Goal: Information Seeking & Learning: Learn about a topic

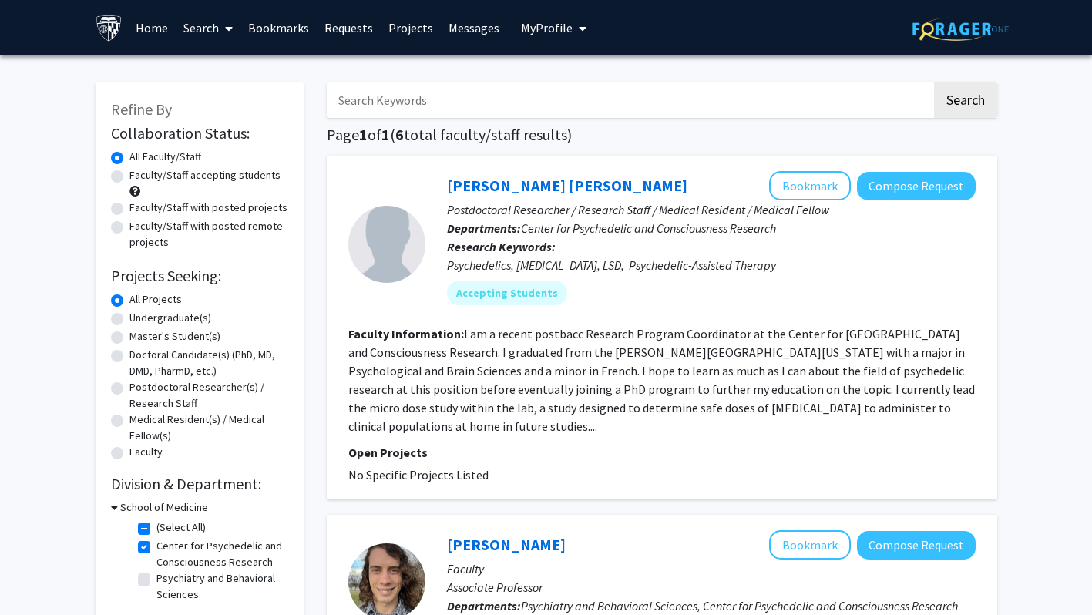
click at [136, 35] on link "Home" at bounding box center [152, 28] width 48 height 54
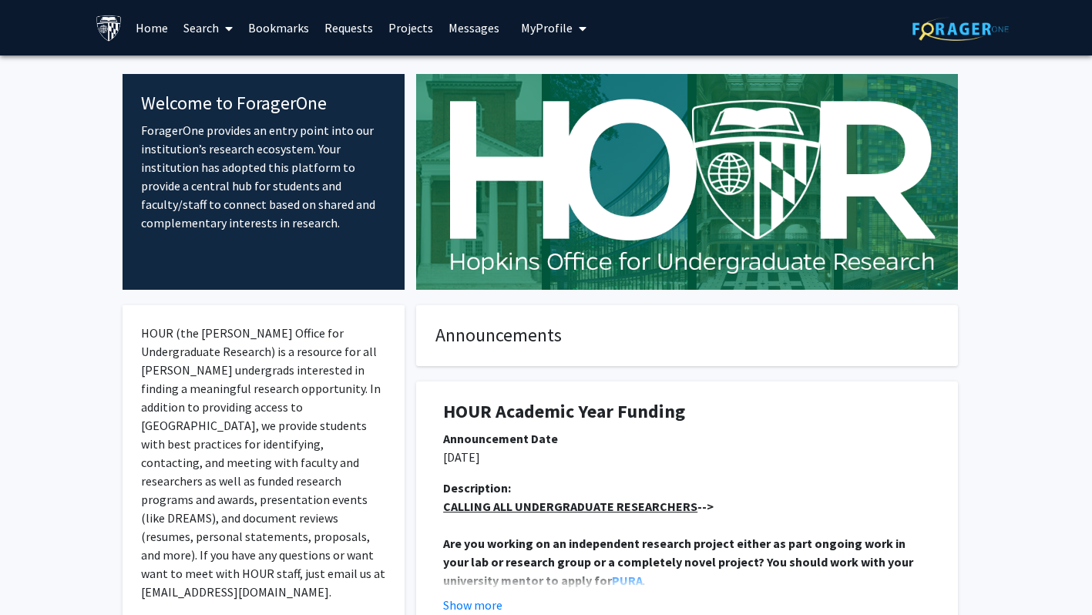
click at [542, 37] on button "My Profile" at bounding box center [554, 28] width 75 height 56
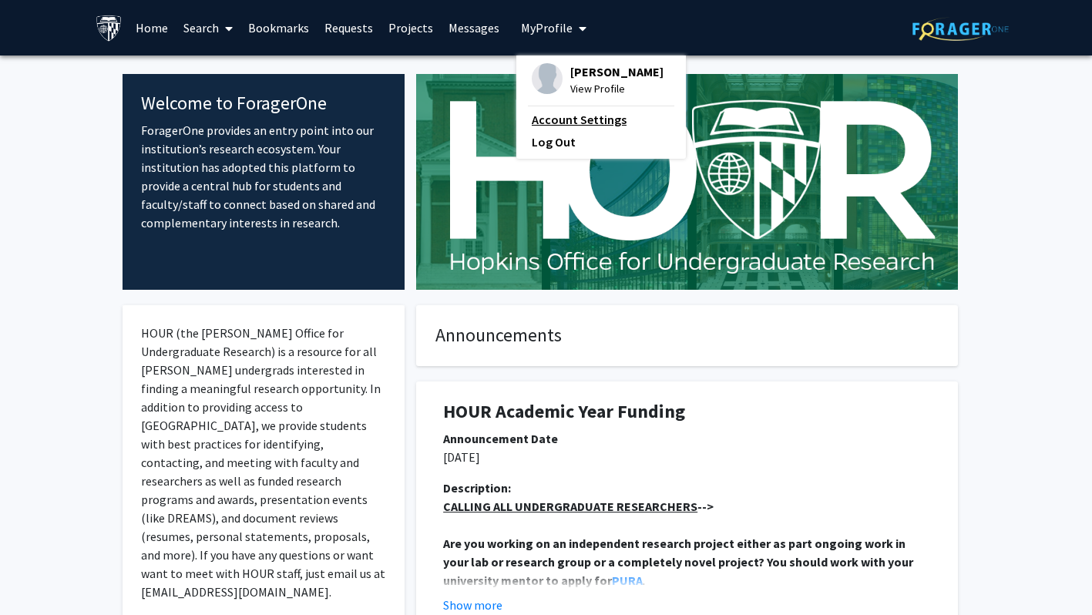
click at [537, 129] on link "Account Settings" at bounding box center [601, 119] width 139 height 19
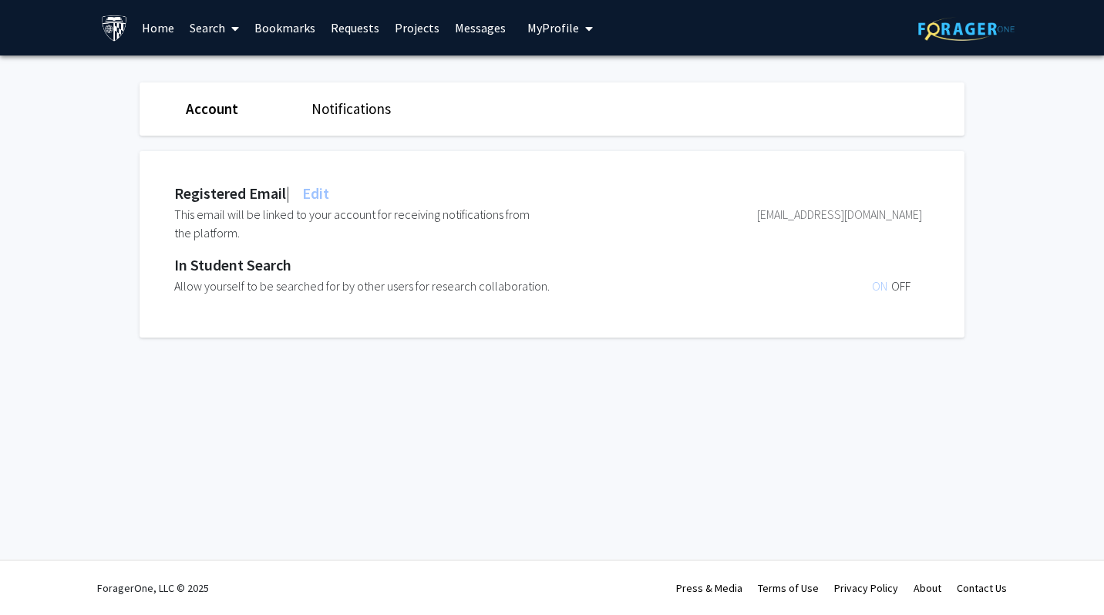
click at [549, 32] on span "My Profile" at bounding box center [553, 27] width 52 height 15
click at [591, 97] on span "View Profile" at bounding box center [623, 88] width 93 height 17
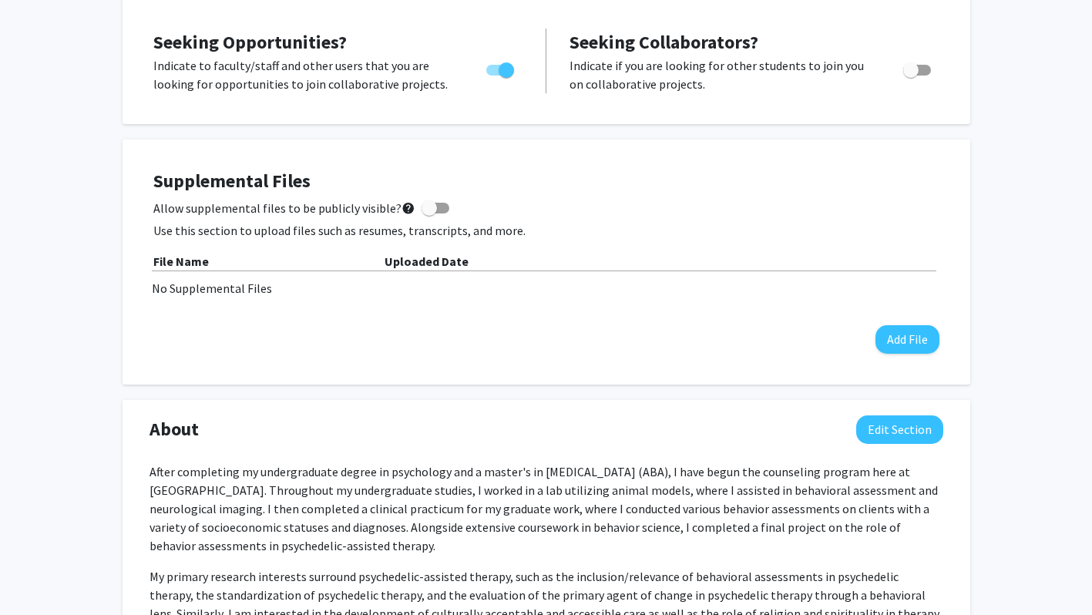
scroll to position [254, 0]
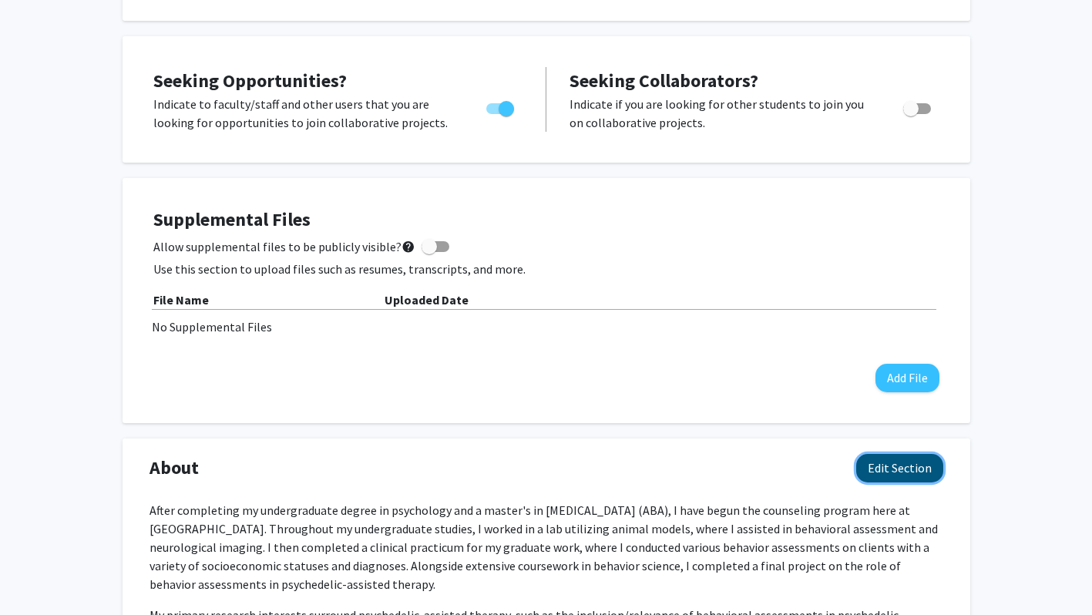
click at [924, 468] on button "Edit Section" at bounding box center [900, 468] width 87 height 29
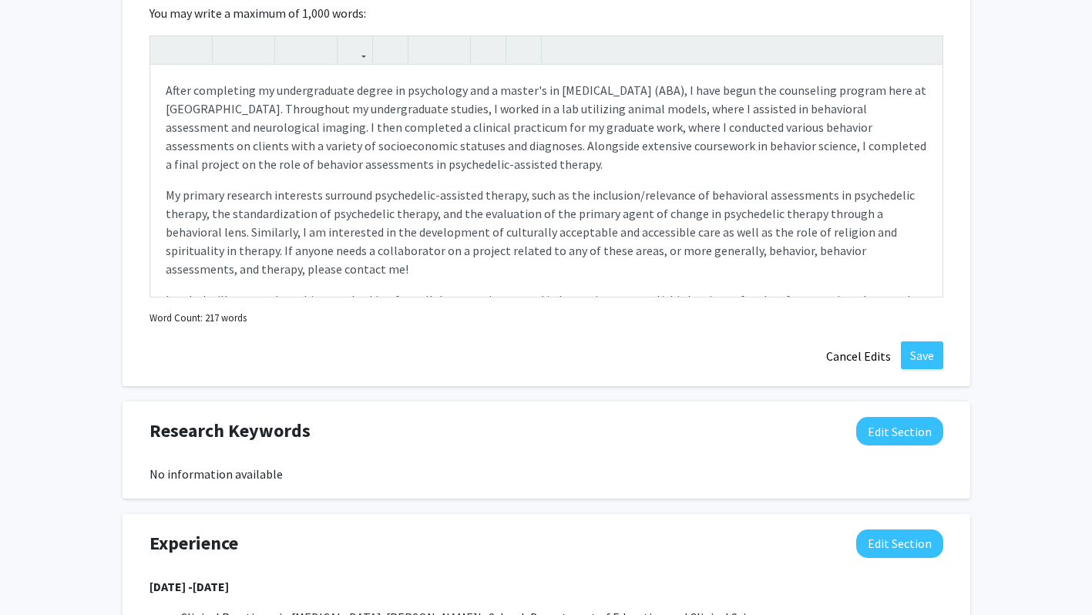
scroll to position [739, 0]
click at [163, 93] on div "After completing my undergraduate degree in psychology and a master's in [MEDIC…" at bounding box center [546, 180] width 793 height 231
click at [929, 357] on button "Save" at bounding box center [922, 355] width 42 height 28
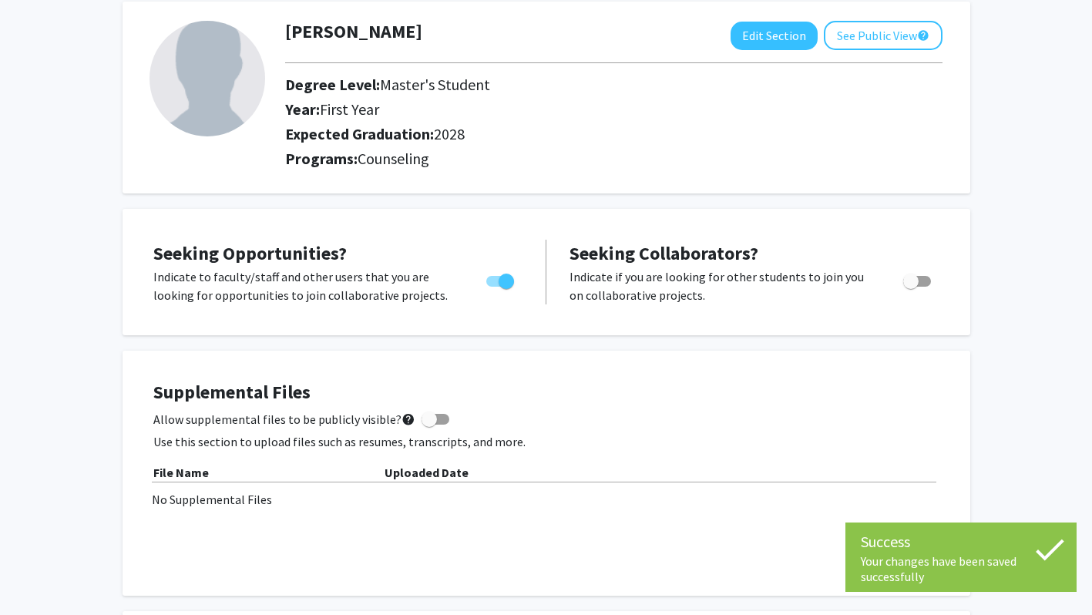
scroll to position [0, 0]
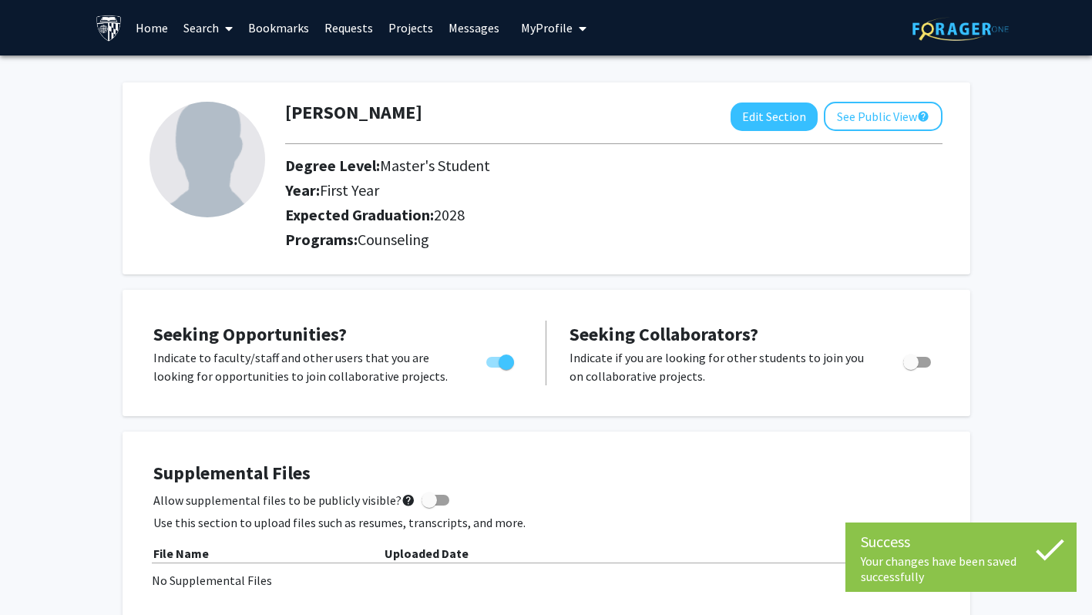
click at [153, 33] on link "Home" at bounding box center [152, 28] width 48 height 54
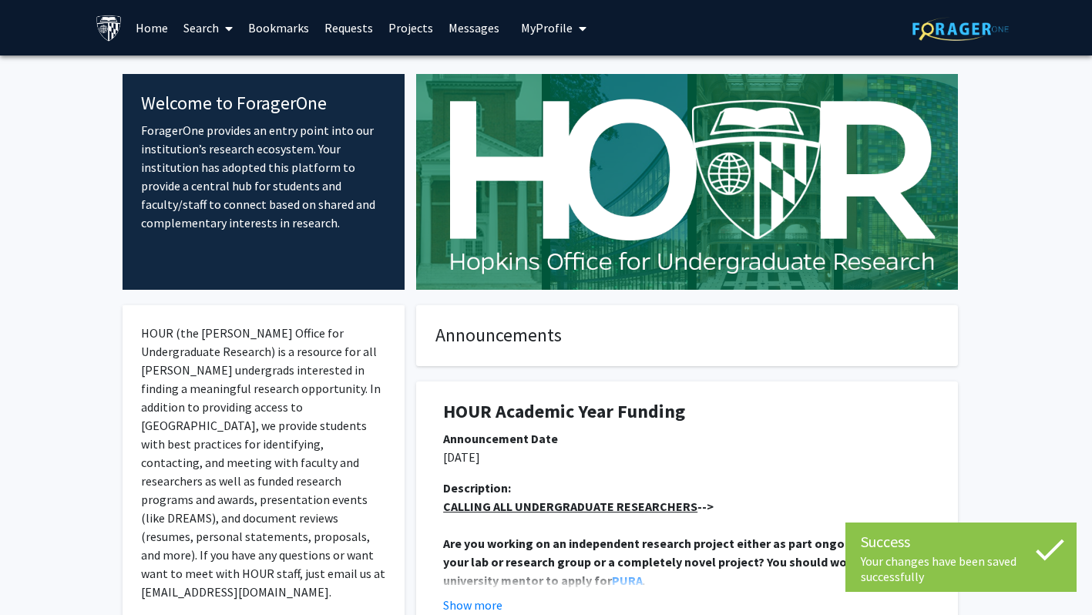
click at [221, 27] on span at bounding box center [226, 29] width 14 height 54
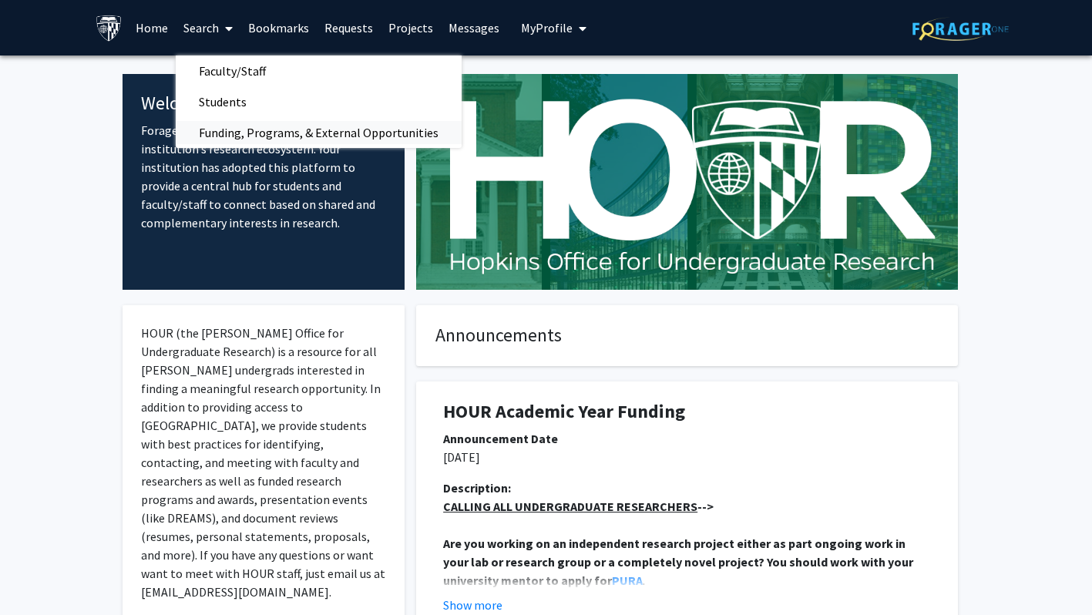
click at [242, 140] on span "Funding, Programs, & External Opportunities" at bounding box center [319, 132] width 286 height 31
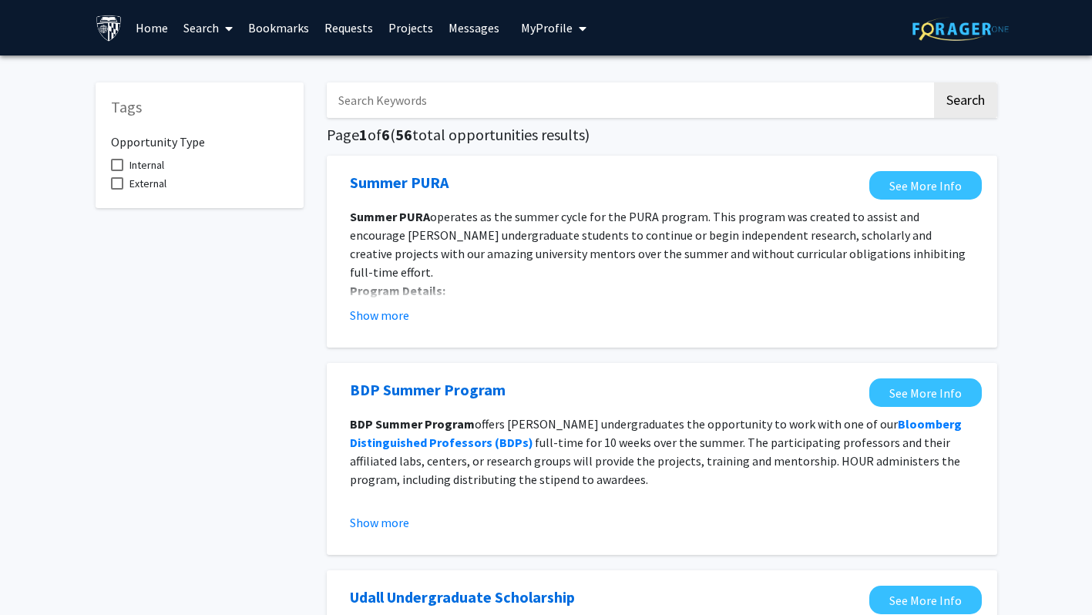
click at [197, 17] on link "Search" at bounding box center [208, 28] width 65 height 54
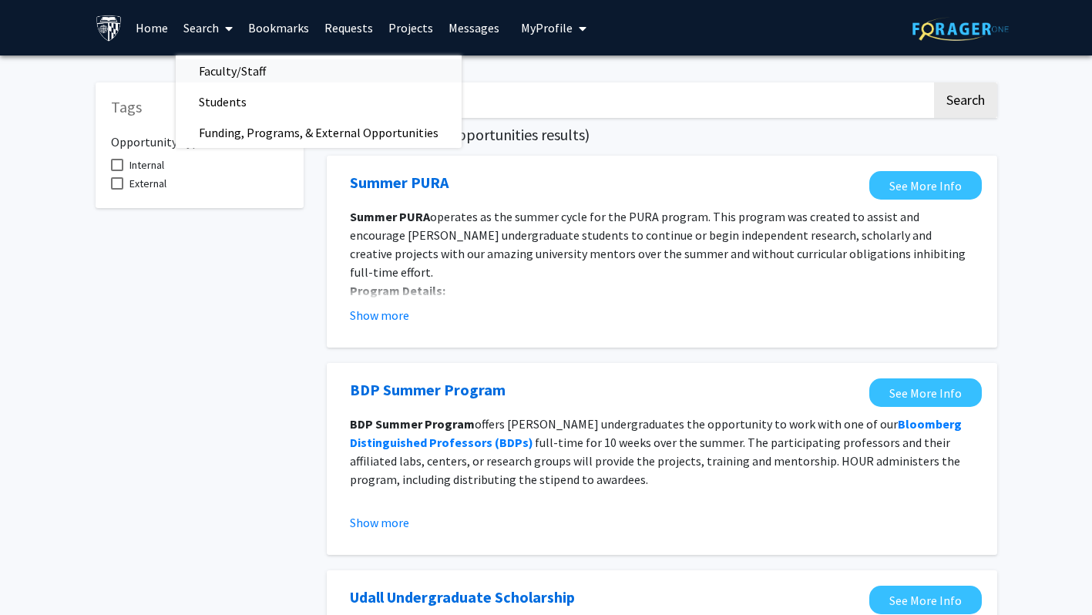
click at [220, 62] on span "Faculty/Staff" at bounding box center [232, 71] width 113 height 31
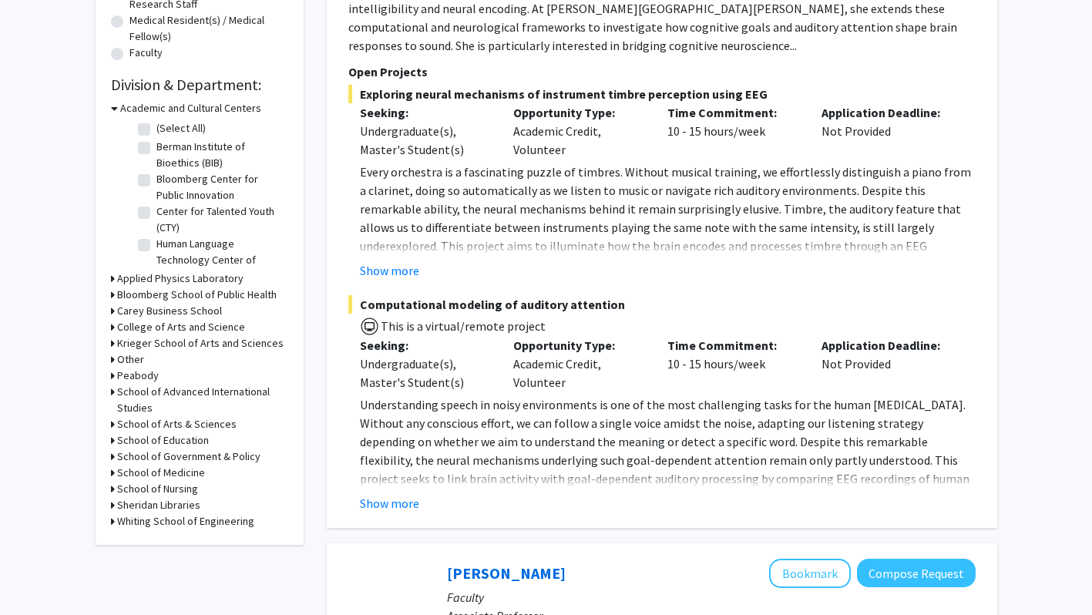
scroll to position [50, 0]
click at [106, 472] on div "Refine By Collaboration Status: Collaboration Status All Faculty/Staff Collabor…" at bounding box center [200, 114] width 208 height 862
click at [112, 472] on icon at bounding box center [113, 473] width 4 height 16
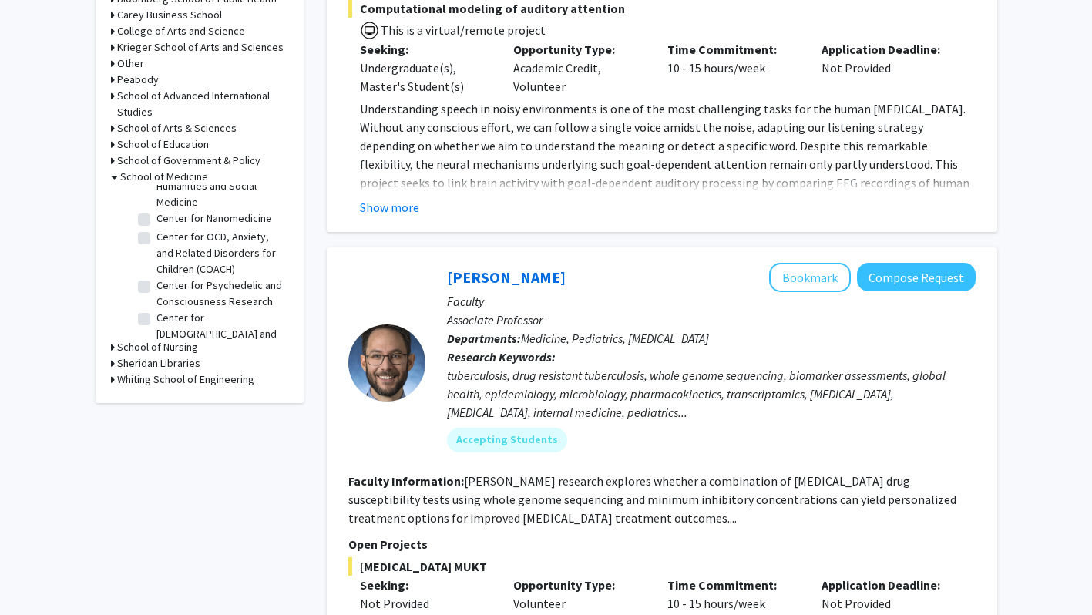
scroll to position [558, 0]
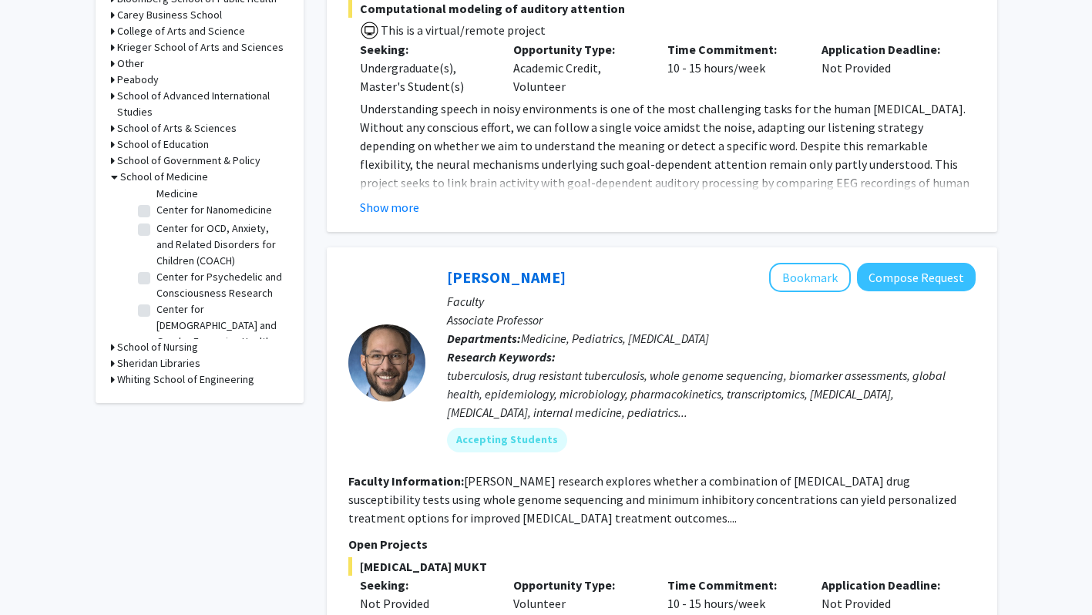
click at [157, 278] on label "Center for Psychedelic and Consciousness Research" at bounding box center [221, 285] width 128 height 32
click at [157, 278] on input "Center for Psychedelic and Consciousness Research" at bounding box center [162, 274] width 10 height 10
checkbox input "true"
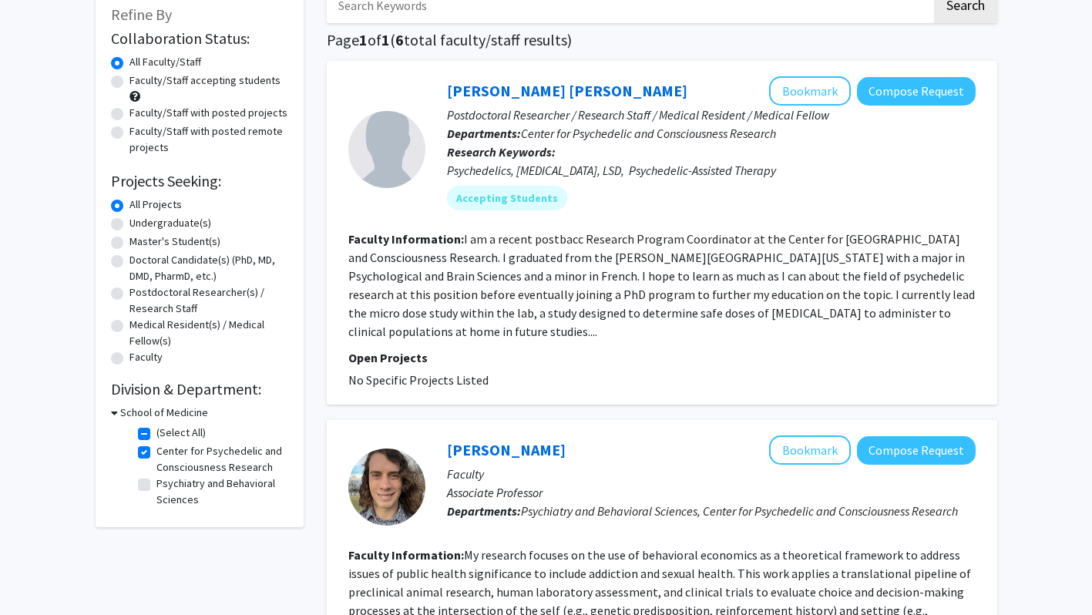
scroll to position [99, 0]
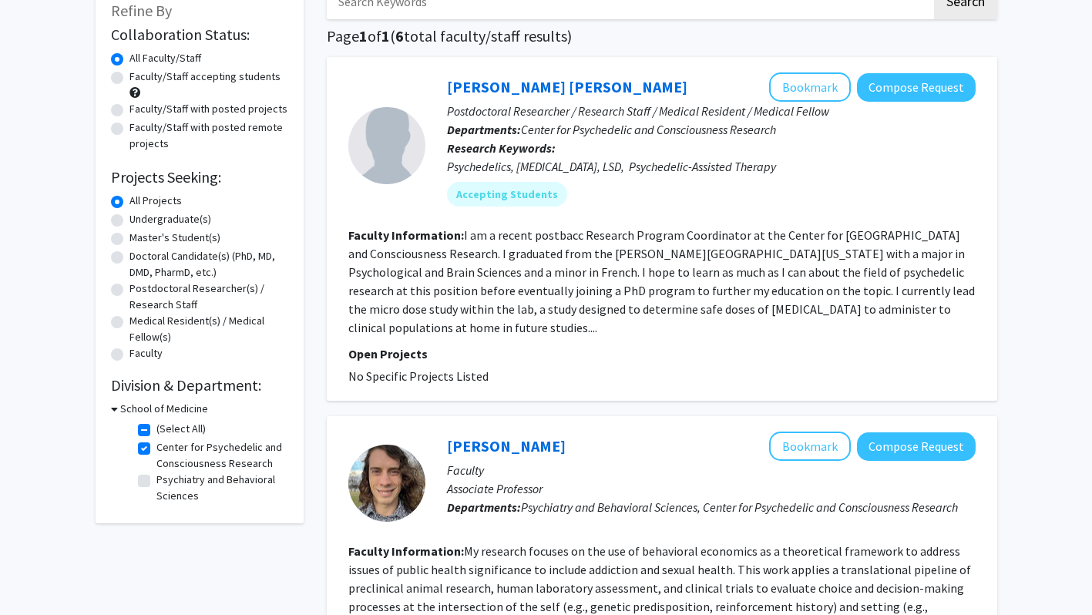
click at [616, 347] on p "Open Projects" at bounding box center [662, 354] width 628 height 19
click at [515, 88] on link "[PERSON_NAME] [PERSON_NAME]" at bounding box center [567, 86] width 241 height 19
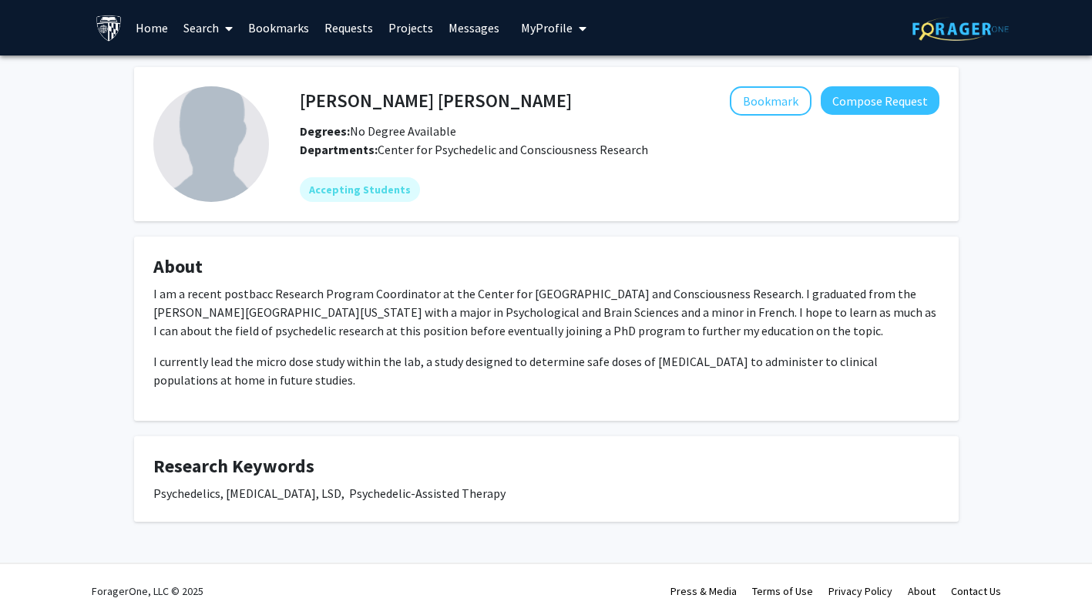
scroll to position [2, 0]
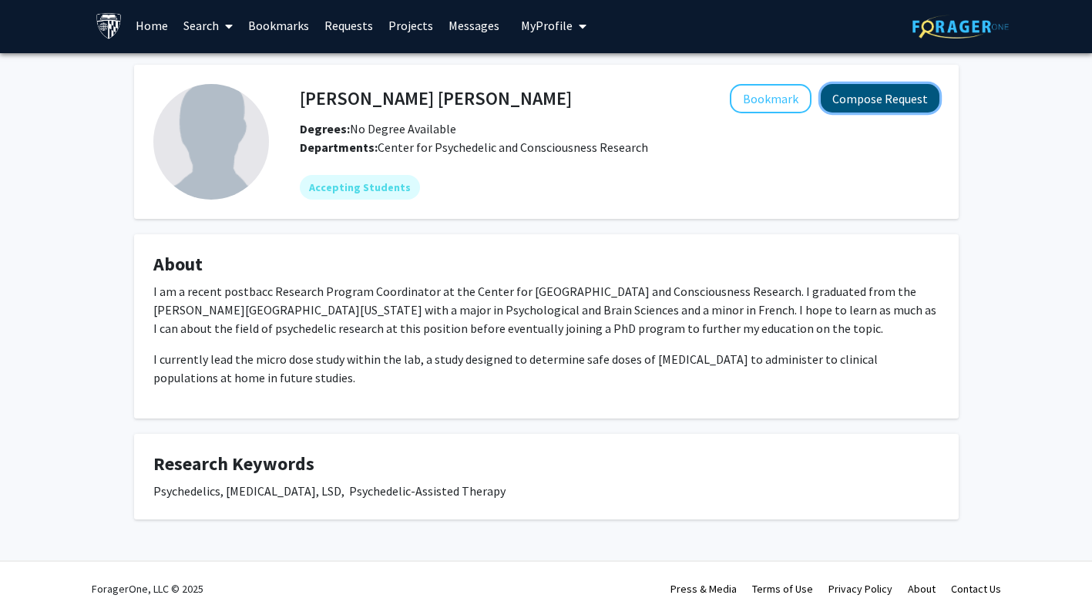
click at [875, 98] on button "Compose Request" at bounding box center [880, 98] width 119 height 29
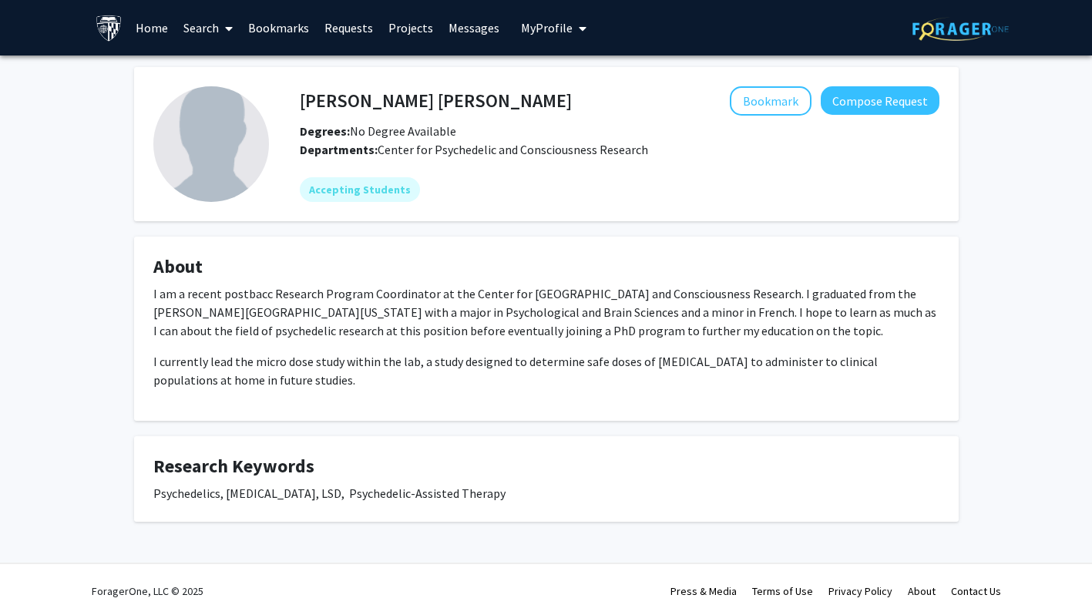
scroll to position [2, 0]
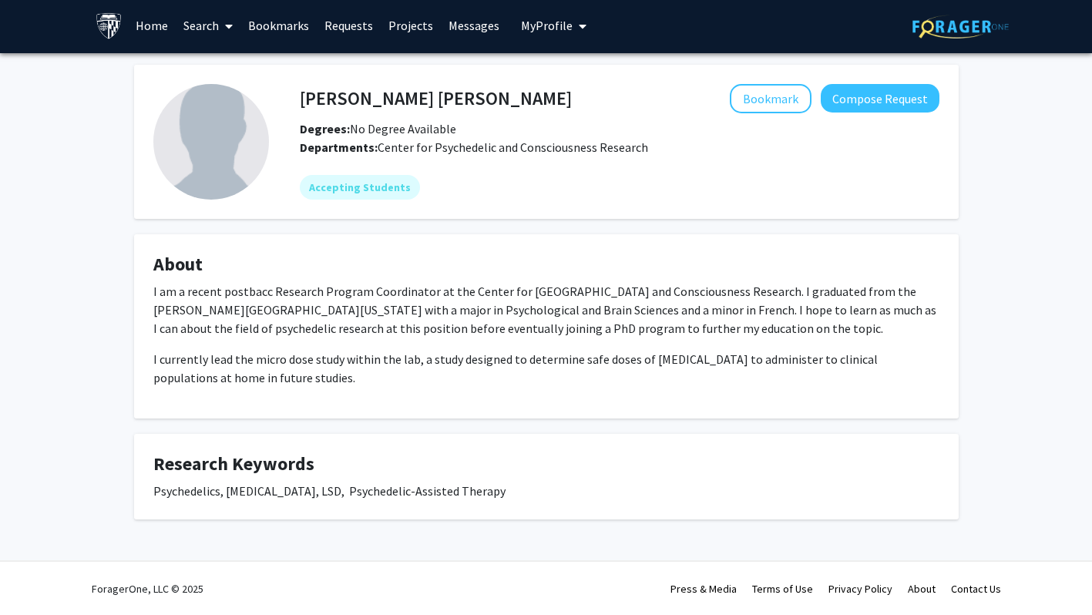
drag, startPoint x: 62, startPoint y: 1, endPoint x: 436, endPoint y: 131, distance: 396.0
click at [436, 131] on span "Degrees: No Degree Available" at bounding box center [378, 128] width 157 height 15
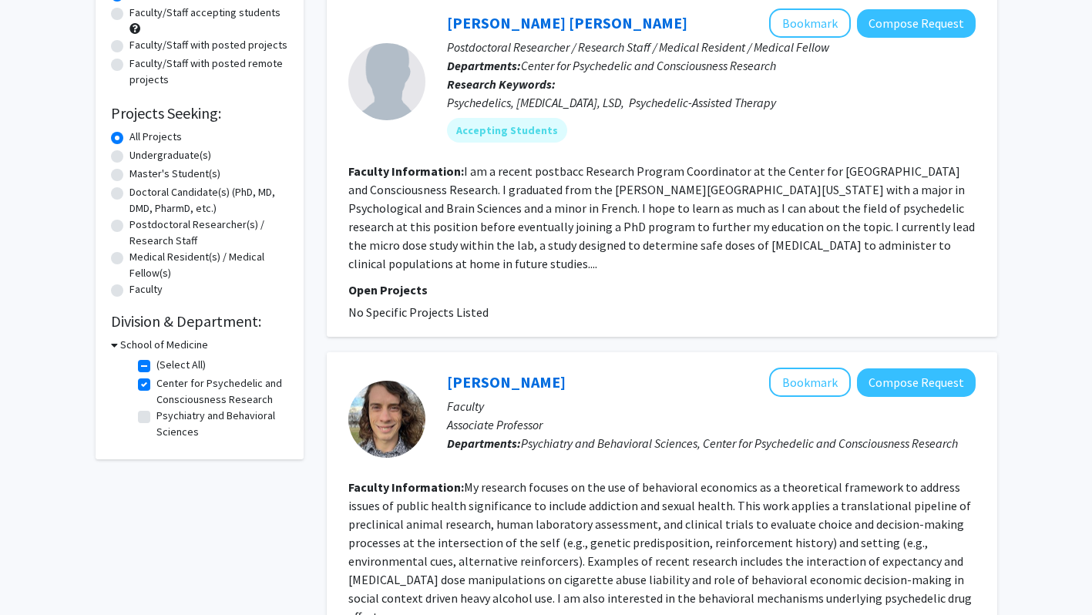
scroll to position [171, 0]
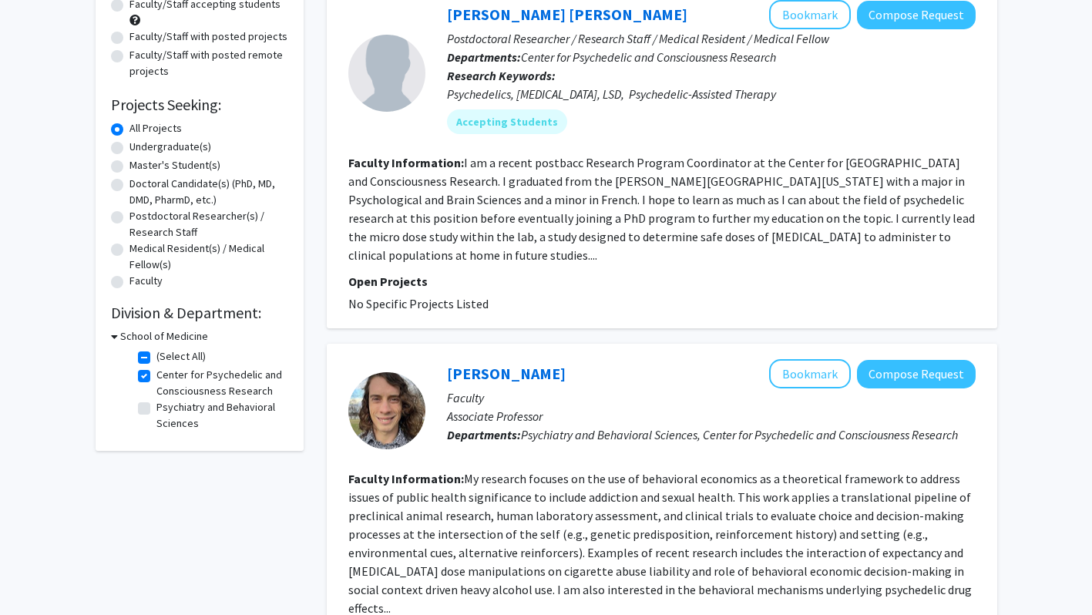
click at [157, 412] on label "Psychiatry and Behavioral Sciences" at bounding box center [221, 415] width 128 height 32
click at [157, 409] on input "Psychiatry and Behavioral Sciences" at bounding box center [162, 404] width 10 height 10
checkbox input "true"
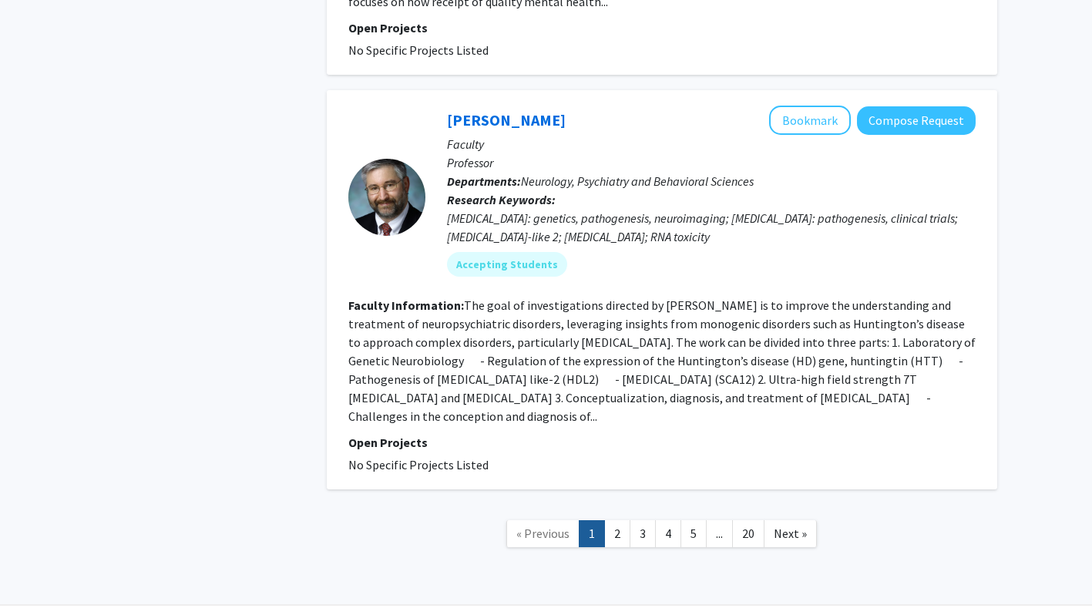
scroll to position [3902, 0]
click at [615, 520] on link "2" at bounding box center [617, 533] width 26 height 27
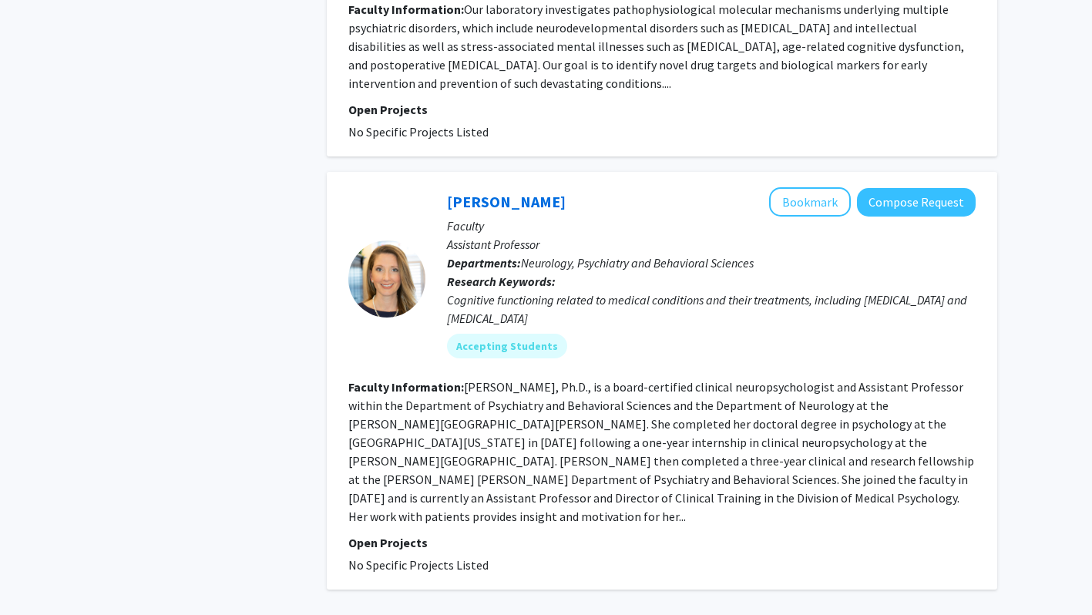
scroll to position [3714, 0]
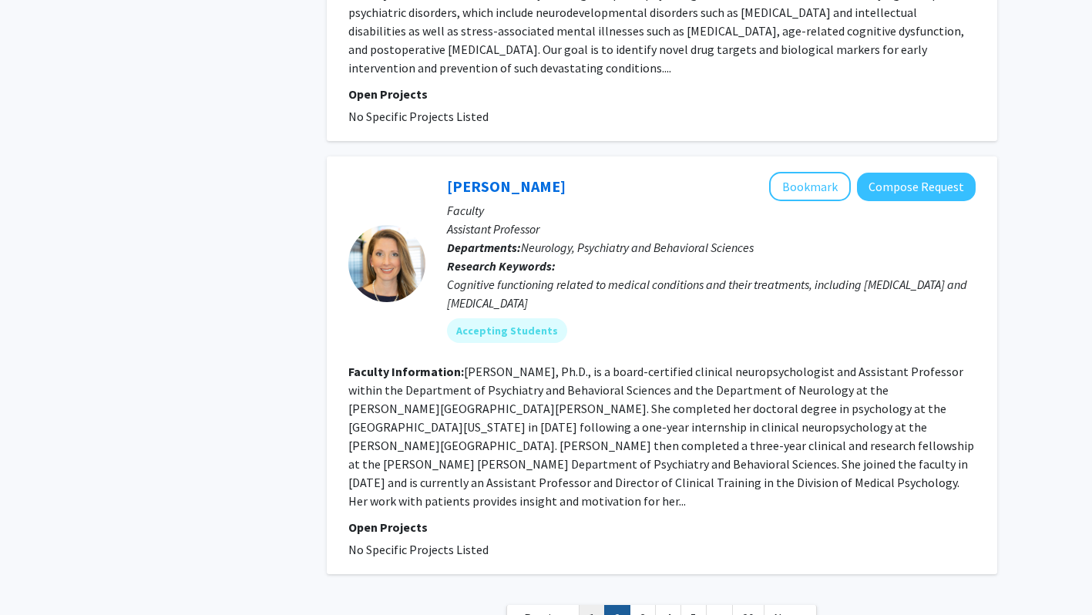
click at [600, 605] on link "1" at bounding box center [592, 618] width 26 height 27
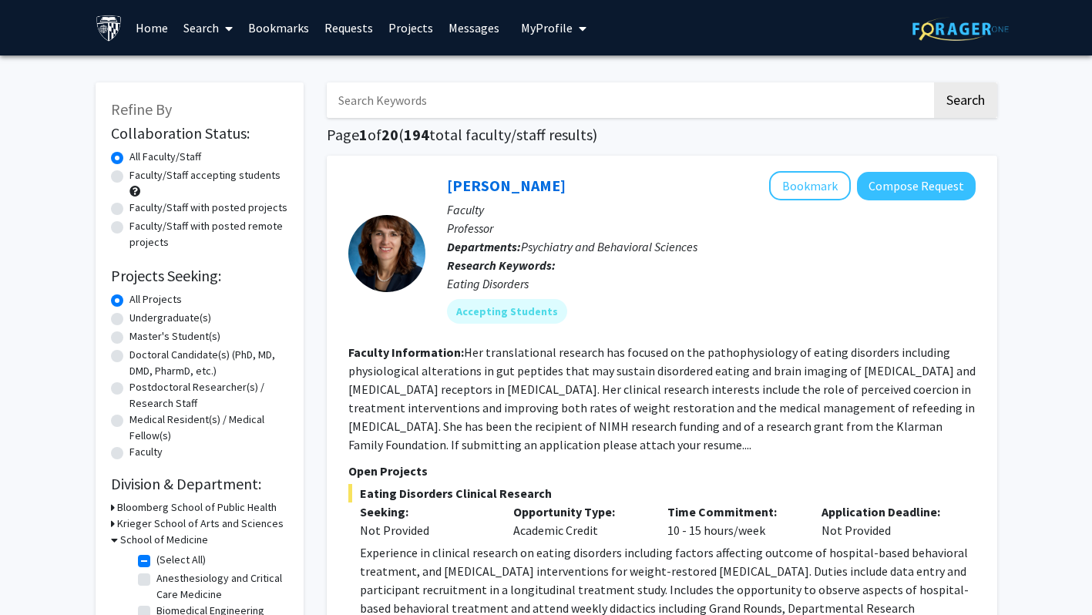
click at [130, 177] on label "Faculty/Staff accepting students" at bounding box center [205, 175] width 151 height 16
click at [130, 177] on input "Faculty/Staff accepting students" at bounding box center [135, 172] width 10 height 10
radio input "true"
drag, startPoint x: 343, startPoint y: 349, endPoint x: 734, endPoint y: 485, distance: 413.8
click at [734, 485] on div "[PERSON_NAME] Bookmark Compose Request Faculty Professor Departments: Psychiatr…" at bounding box center [662, 416] width 671 height 520
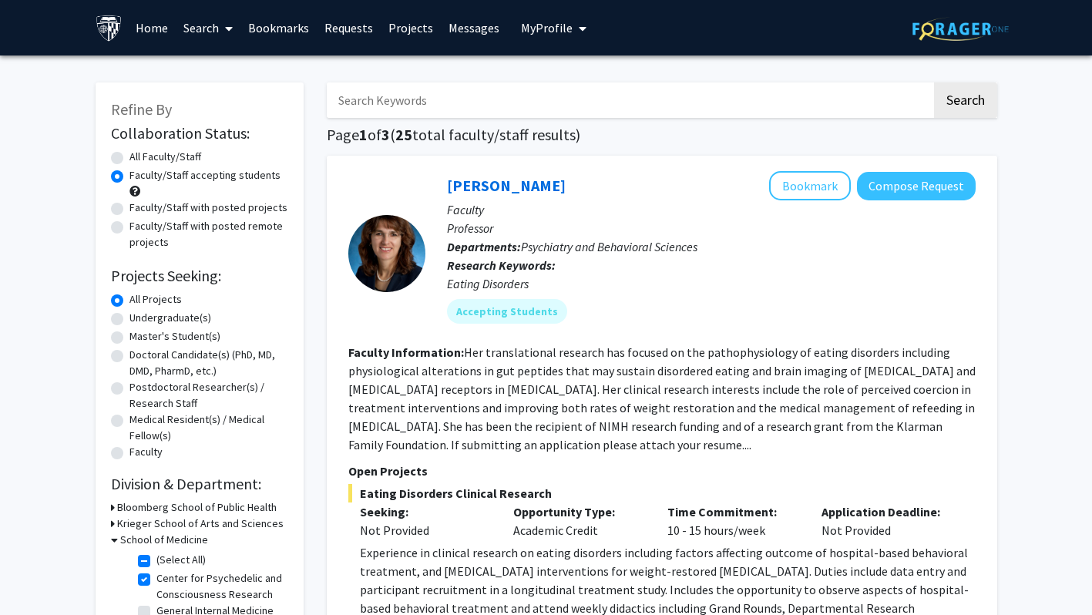
click at [734, 485] on span "Eating Disorders Clinical Research" at bounding box center [662, 493] width 628 height 19
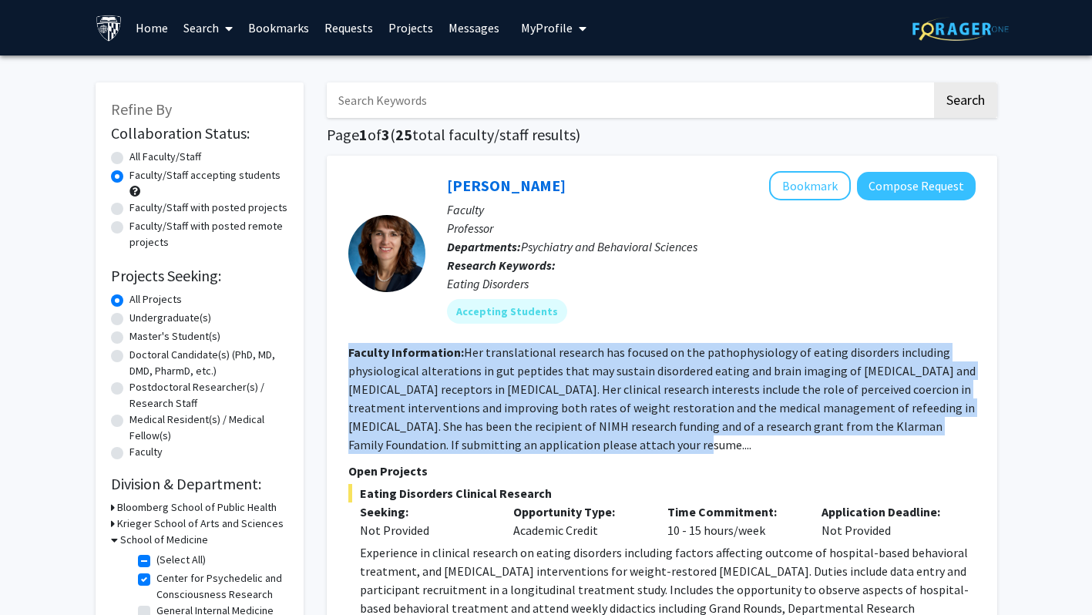
drag, startPoint x: 710, startPoint y: 442, endPoint x: 349, endPoint y: 352, distance: 371.9
click at [349, 352] on section "Faculty Information: Her translational research has focused on the pathophysiol…" at bounding box center [662, 398] width 628 height 111
click at [648, 380] on section "Faculty Information: Her translational research has focused on the pathophysiol…" at bounding box center [662, 398] width 628 height 111
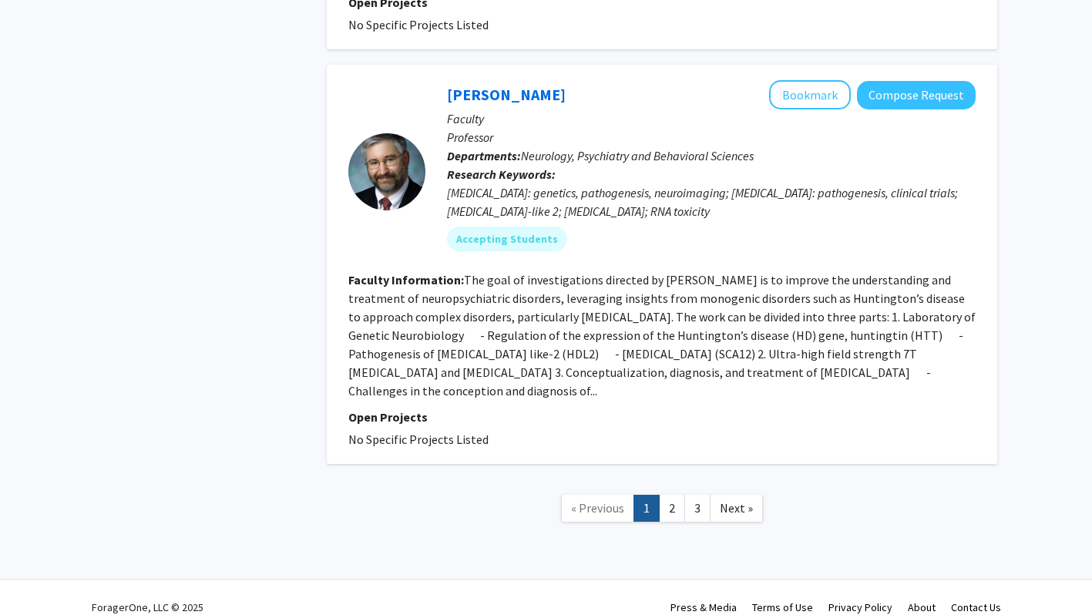
scroll to position [3927, 0]
click at [668, 494] on link "2" at bounding box center [672, 507] width 26 height 27
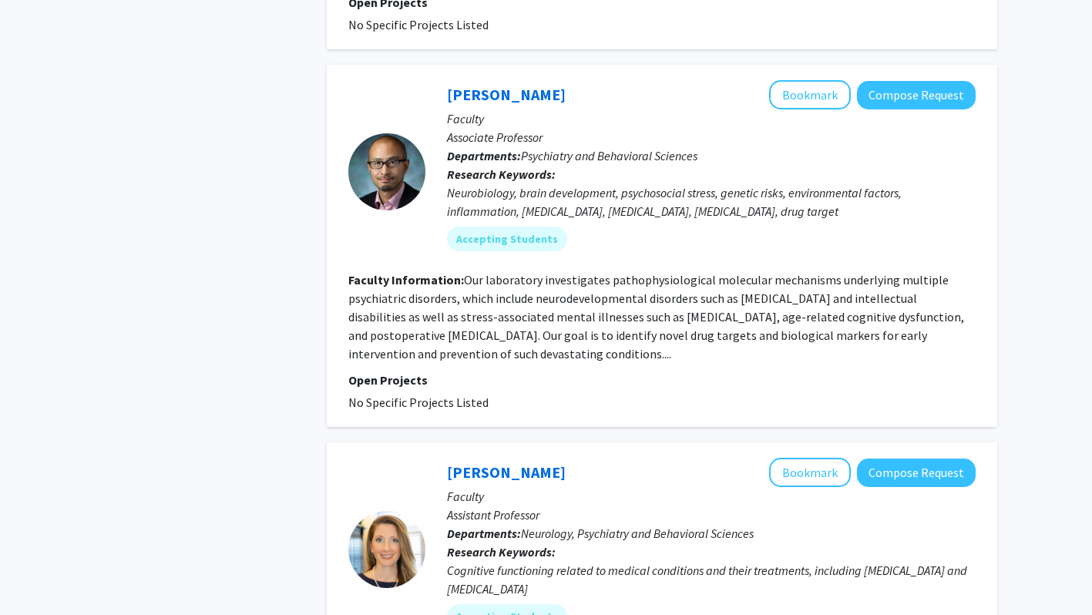
scroll to position [3714, 0]
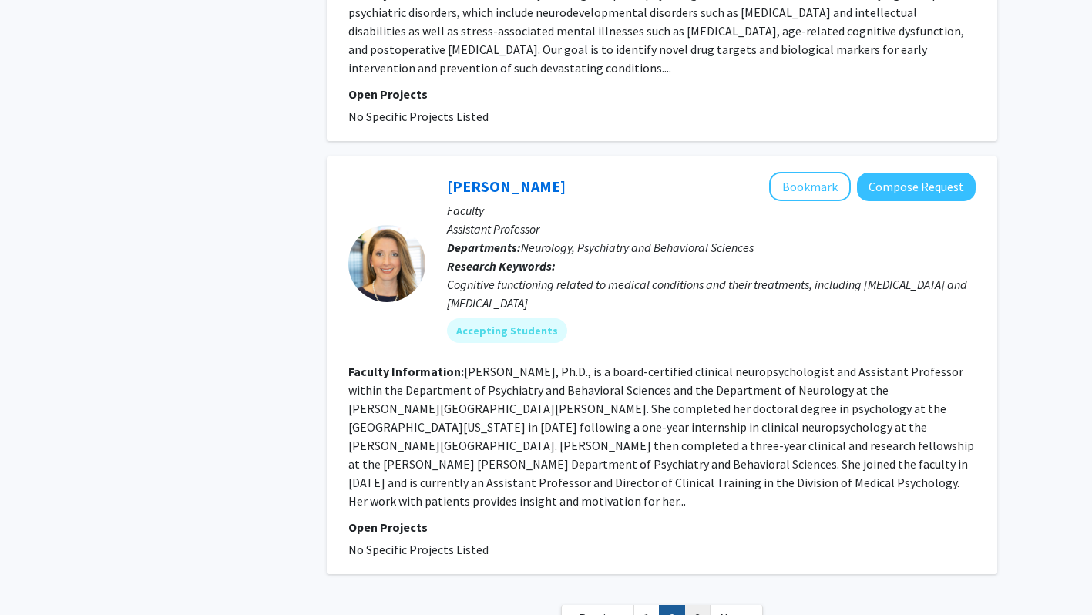
click at [698, 605] on link "3" at bounding box center [698, 618] width 26 height 27
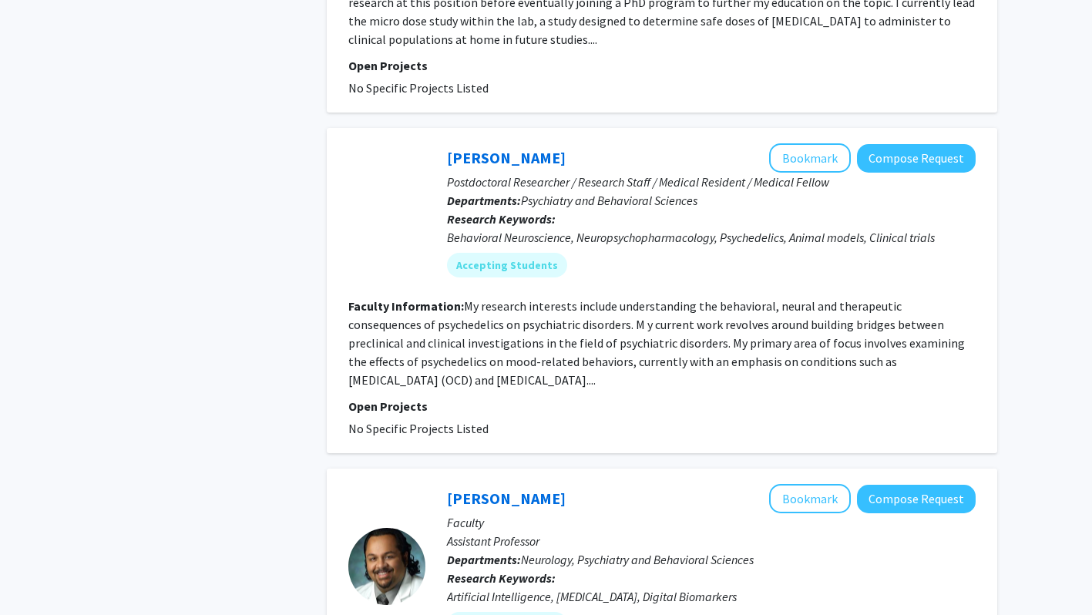
scroll to position [831, 0]
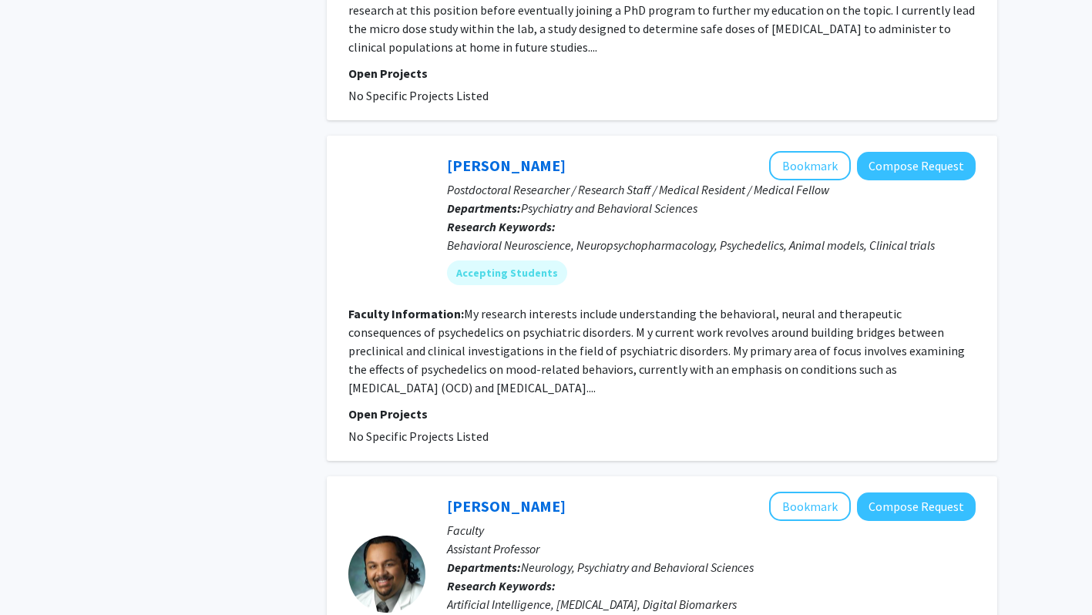
drag, startPoint x: 530, startPoint y: 376, endPoint x: 466, endPoint y: 297, distance: 102.5
click at [466, 305] on section "Faculty Information: My research interests include understanding the behavioral…" at bounding box center [662, 351] width 628 height 93
drag, startPoint x: 466, startPoint y: 297, endPoint x: 555, endPoint y: 353, distance: 105.7
click at [555, 353] on fg-read-more "My research interests include understanding the behavioral, neural and therapeu…" at bounding box center [656, 350] width 617 height 89
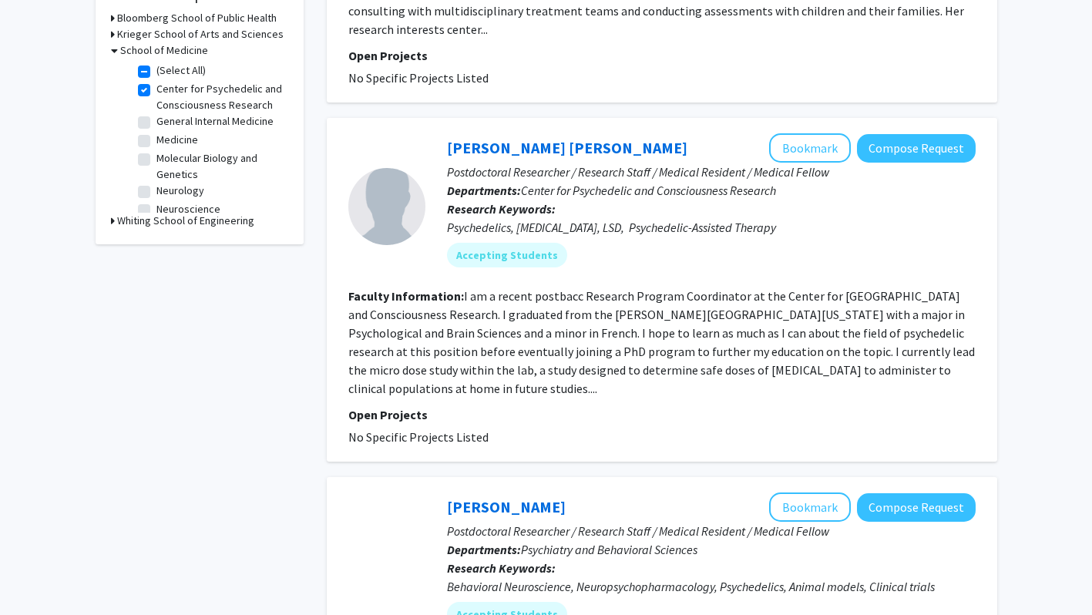
scroll to position [490, 0]
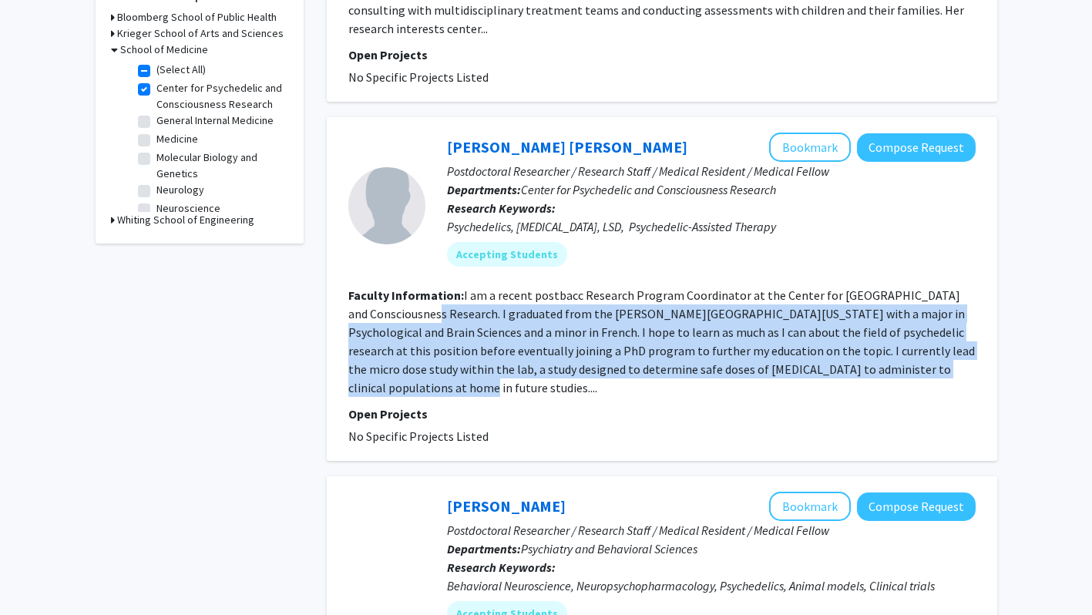
drag, startPoint x: 421, startPoint y: 360, endPoint x: 450, endPoint y: 292, distance: 73.9
click at [450, 292] on section "Faculty Information: I am a recent postbacc Research Program Coordinator at the…" at bounding box center [662, 341] width 628 height 111
drag, startPoint x: 450, startPoint y: 292, endPoint x: 554, endPoint y: 354, distance: 120.3
click at [554, 354] on fg-read-more "I am a recent postbacc Research Program Coordinator at the Center for [GEOGRAPH…" at bounding box center [661, 342] width 627 height 108
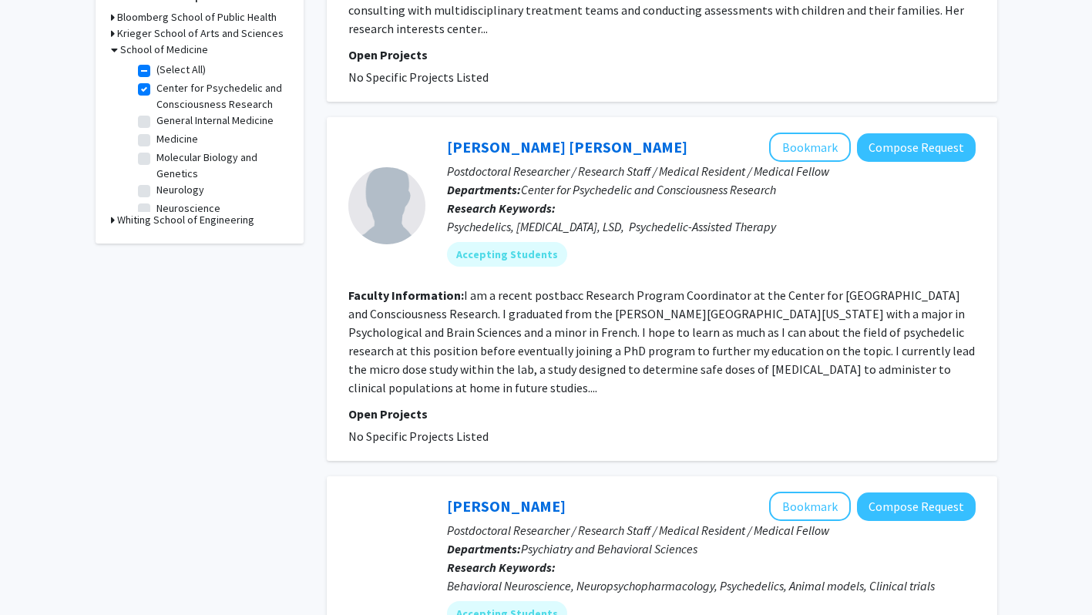
click at [540, 405] on p "Open Projects" at bounding box center [662, 414] width 628 height 19
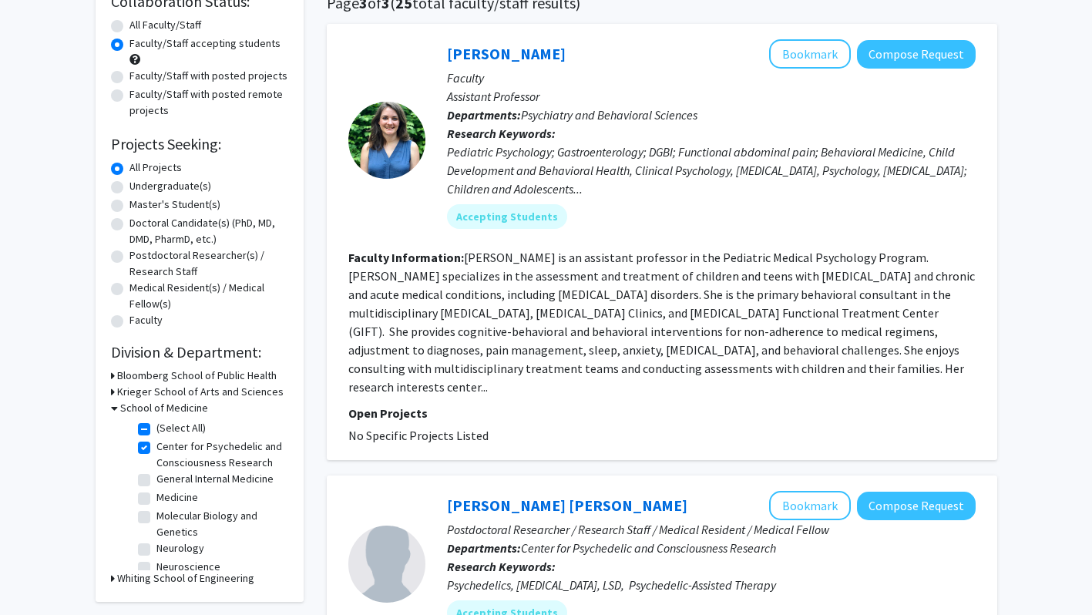
scroll to position [129, 0]
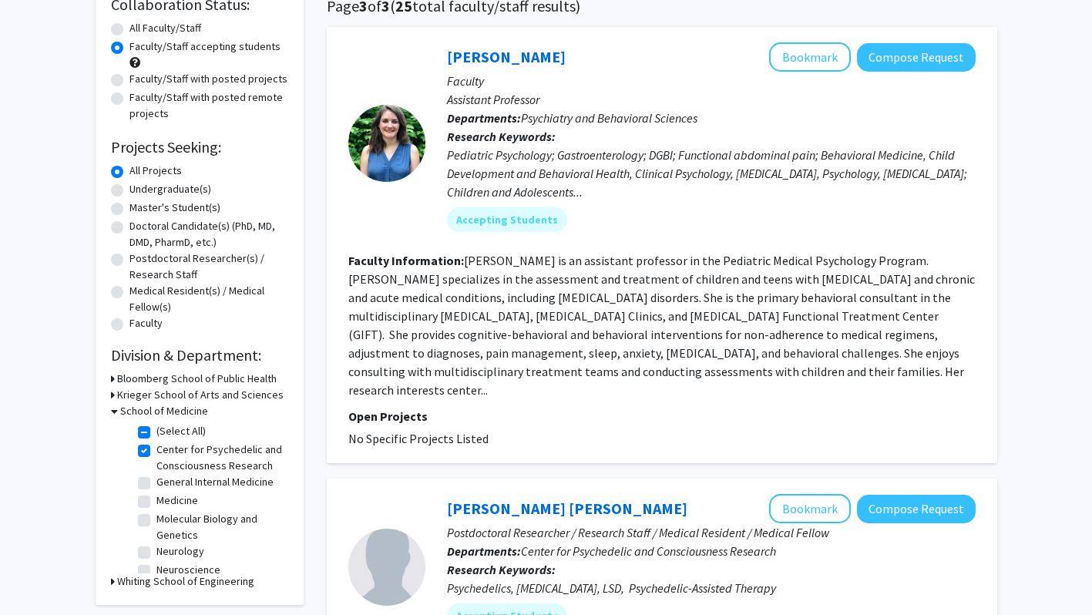
drag, startPoint x: 462, startPoint y: 262, endPoint x: 924, endPoint y: 372, distance: 475.3
click at [924, 372] on section "Faculty Information: [PERSON_NAME] is an assistant professor in the Pediatric M…" at bounding box center [662, 325] width 628 height 148
drag, startPoint x: 924, startPoint y: 372, endPoint x: 917, endPoint y: 382, distance: 13.3
click at [917, 382] on fg-search-faculty "[PERSON_NAME] Bookmark Compose Request Faculty Assistant Professor Departments:…" at bounding box center [662, 245] width 628 height 406
click at [861, 407] on p "Open Projects" at bounding box center [662, 416] width 628 height 19
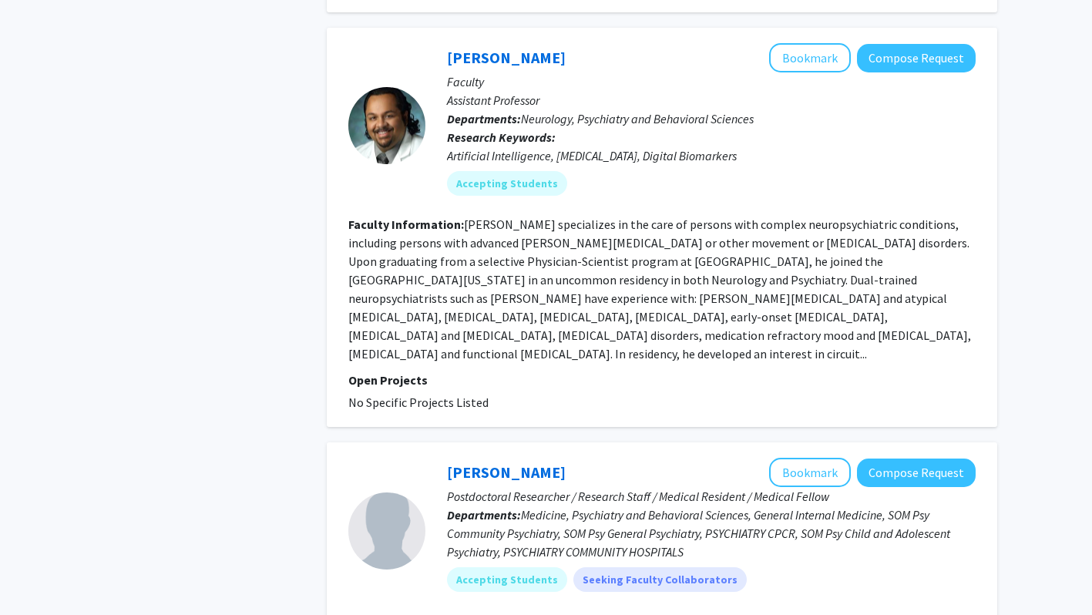
scroll to position [1510, 0]
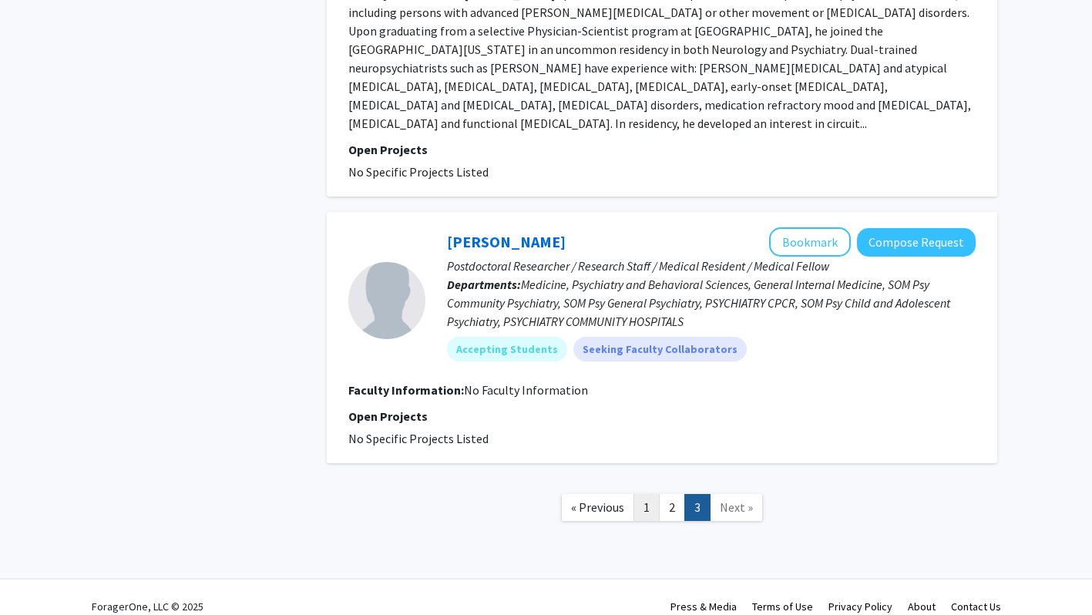
click at [648, 494] on link "1" at bounding box center [647, 507] width 26 height 27
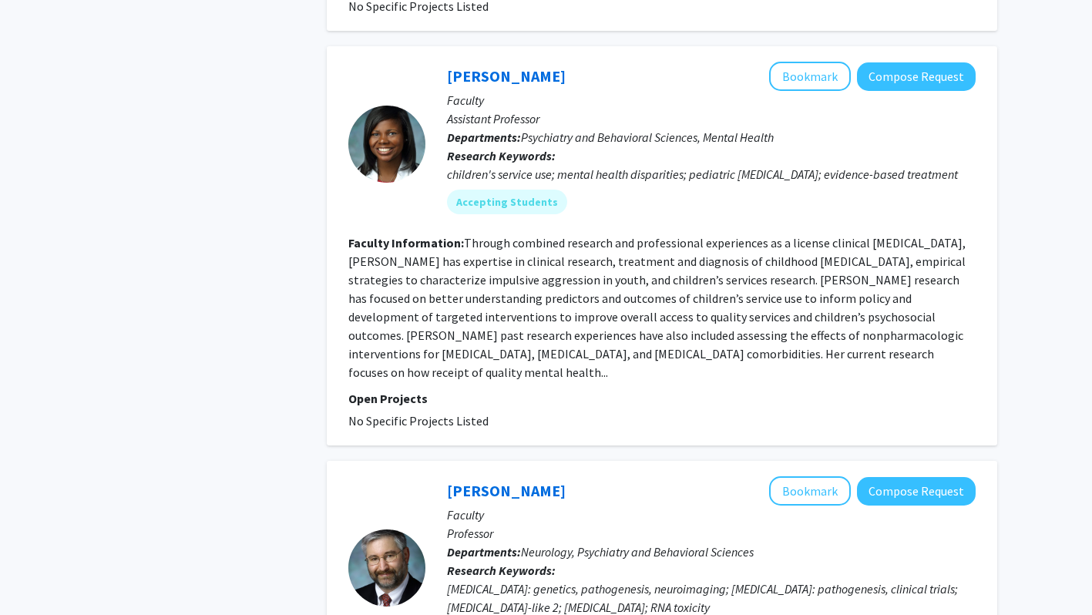
scroll to position [3927, 0]
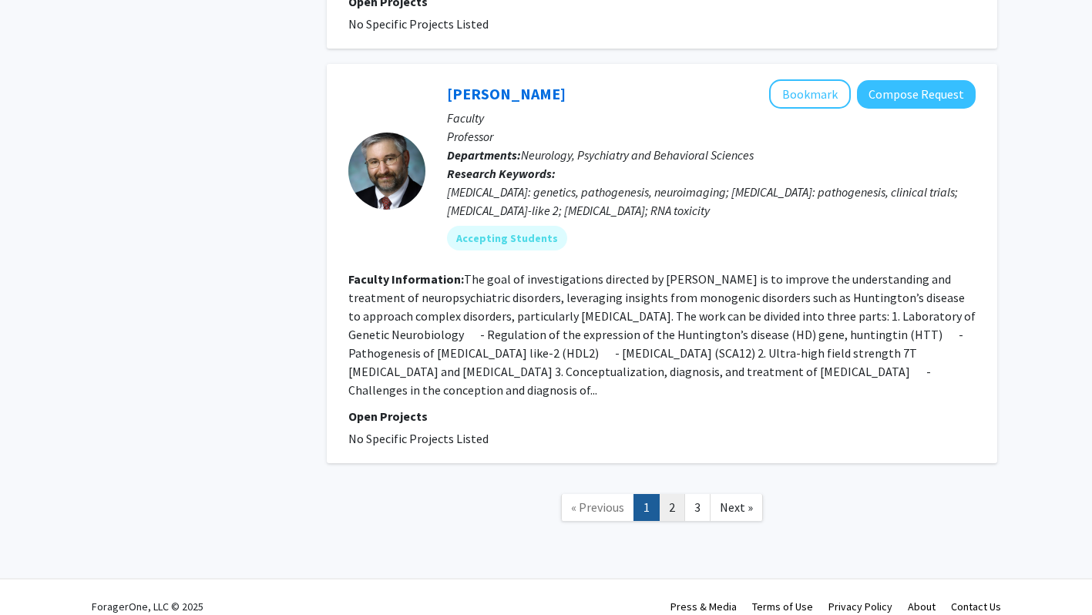
click at [671, 494] on link "2" at bounding box center [672, 507] width 26 height 27
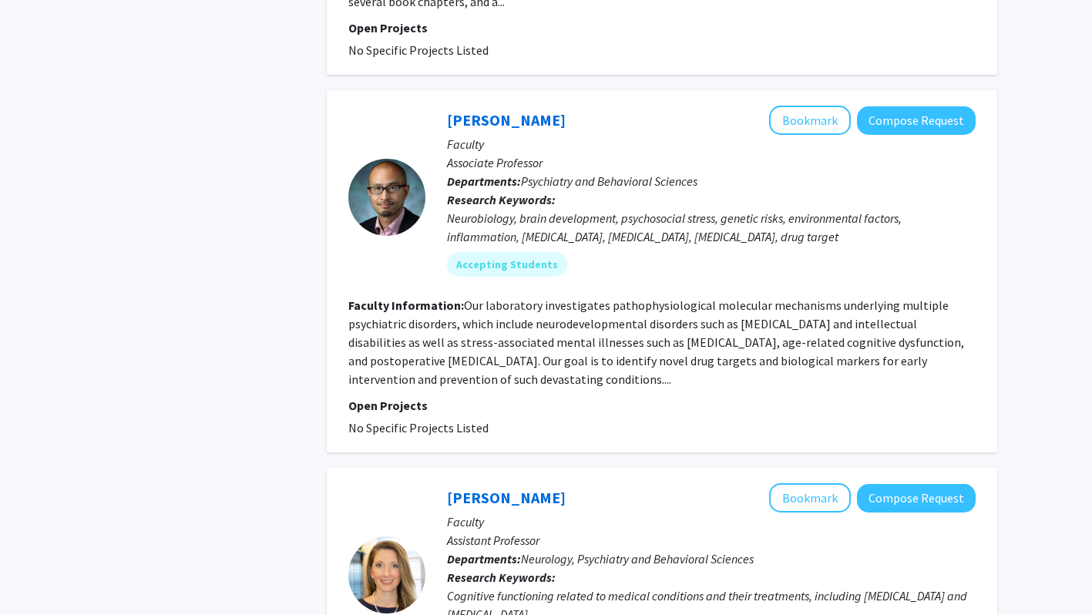
scroll to position [3714, 0]
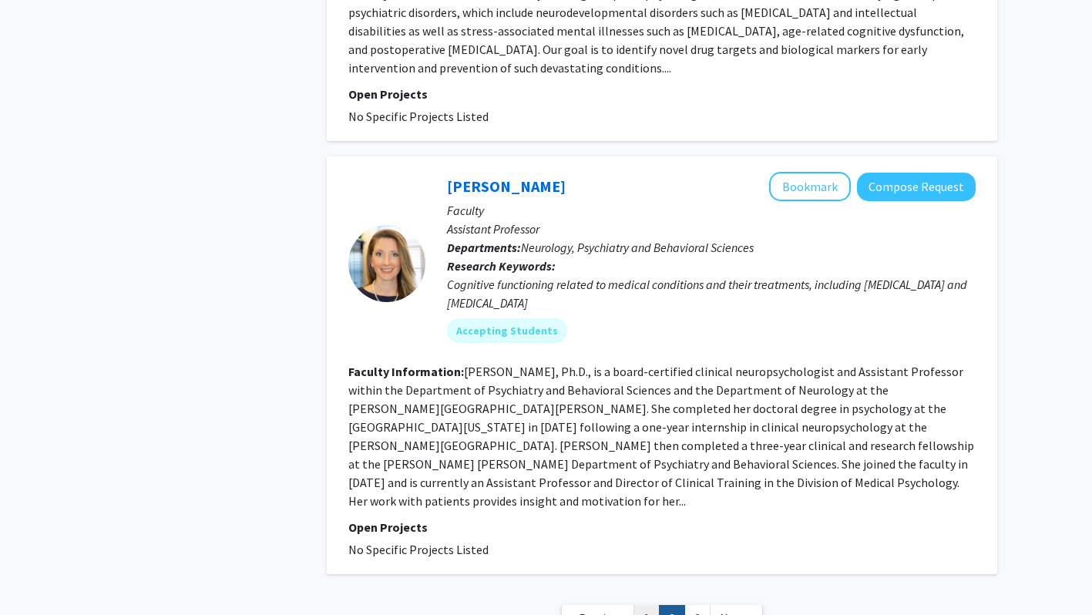
click at [643, 605] on link "1" at bounding box center [647, 618] width 26 height 27
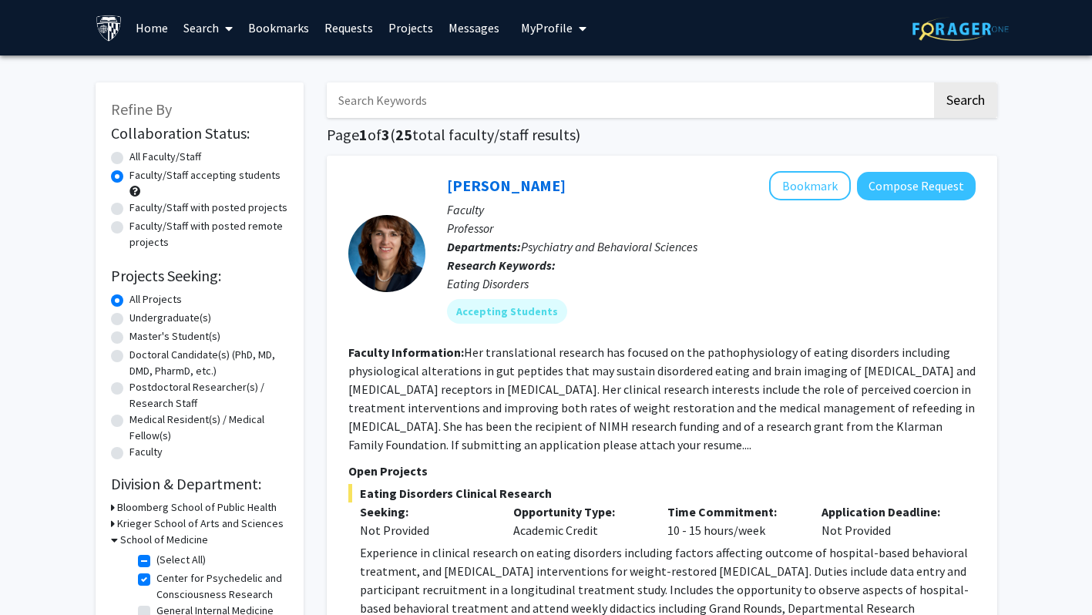
click at [632, 423] on fg-read-more "Her translational research has focused on the pathophysiology of eating disorde…" at bounding box center [662, 399] width 628 height 108
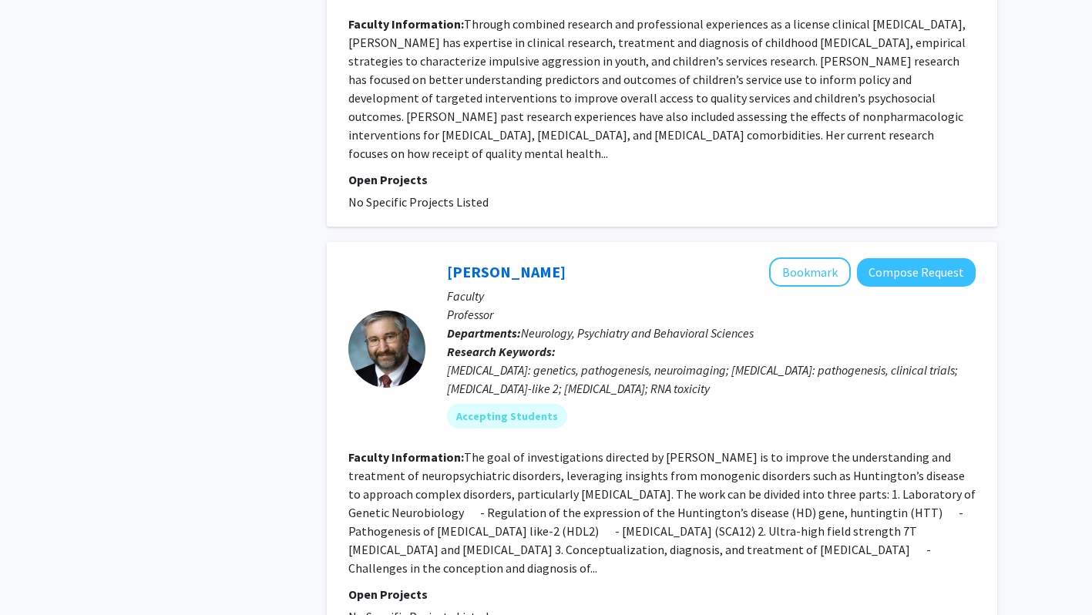
scroll to position [3927, 0]
